Goal: Transaction & Acquisition: Purchase product/service

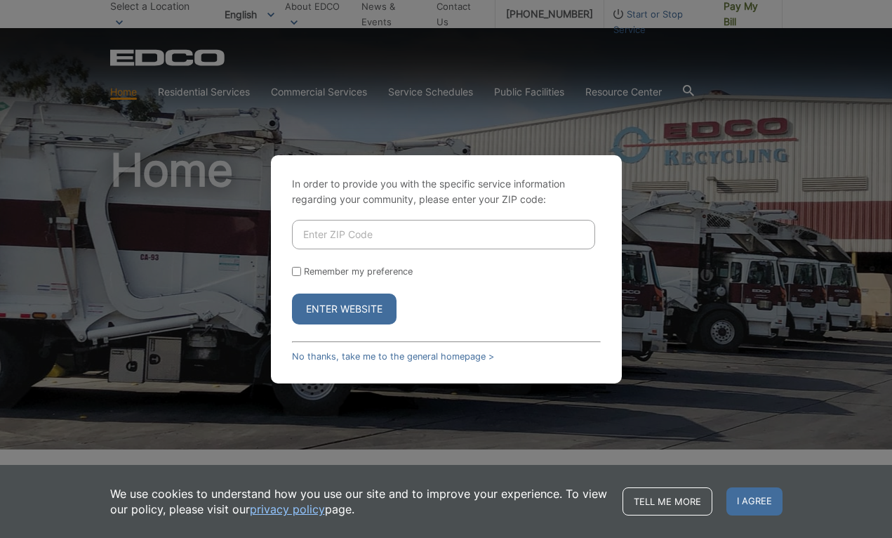
click at [533, 230] on input "Enter ZIP Code" at bounding box center [443, 234] width 303 height 29
type input "92069"
click at [357, 313] on button "Enter Website" at bounding box center [344, 308] width 105 height 31
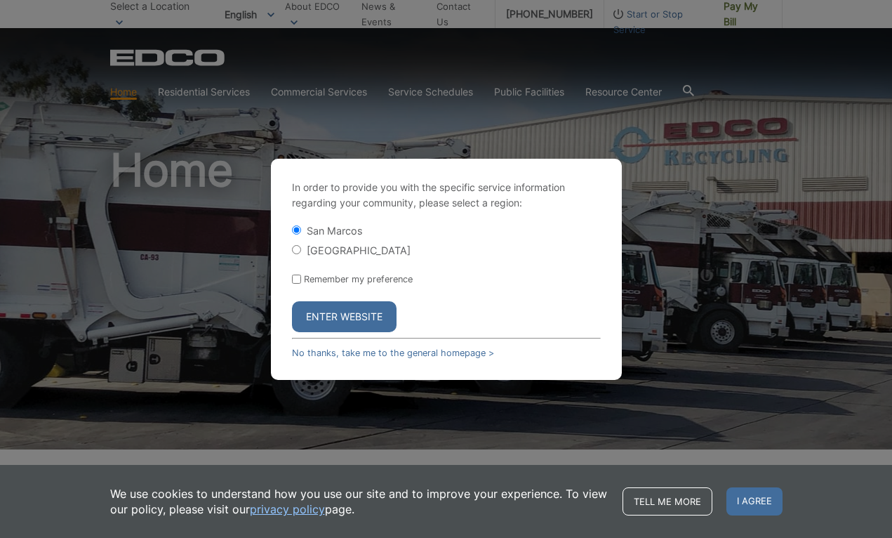
click at [357, 313] on button "Enter Website" at bounding box center [344, 316] width 105 height 31
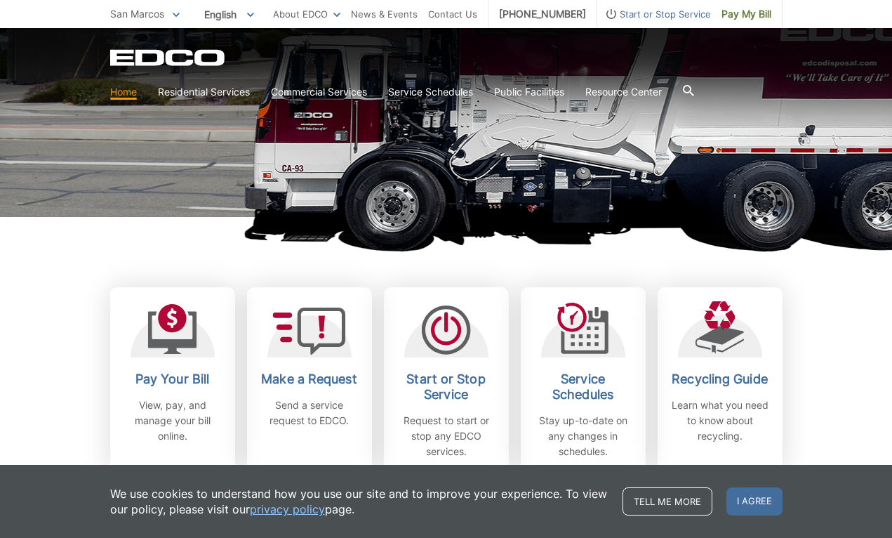
scroll to position [244, 0]
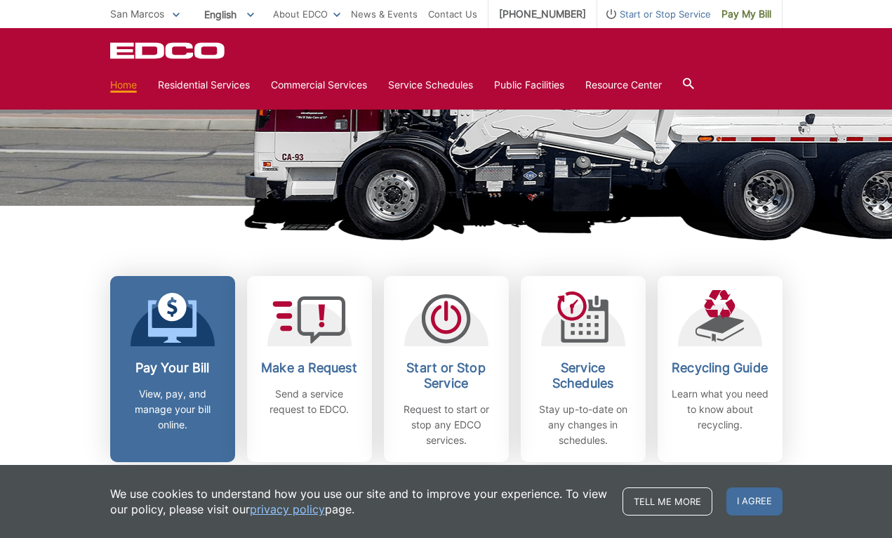
click at [176, 359] on link "Pay Your Bill View, pay, and manage your bill online." at bounding box center [172, 369] width 125 height 186
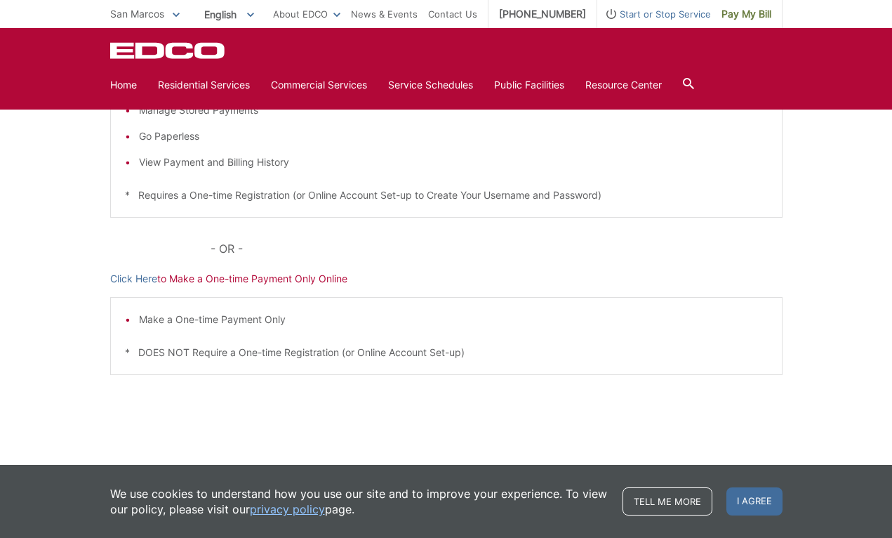
scroll to position [345, 0]
click at [278, 280] on p "Click Here to Make a One-time Payment Only Online" at bounding box center [446, 278] width 672 height 15
click at [148, 280] on link "Click Here" at bounding box center [133, 278] width 47 height 15
